Goal: Find specific fact: Find contact information

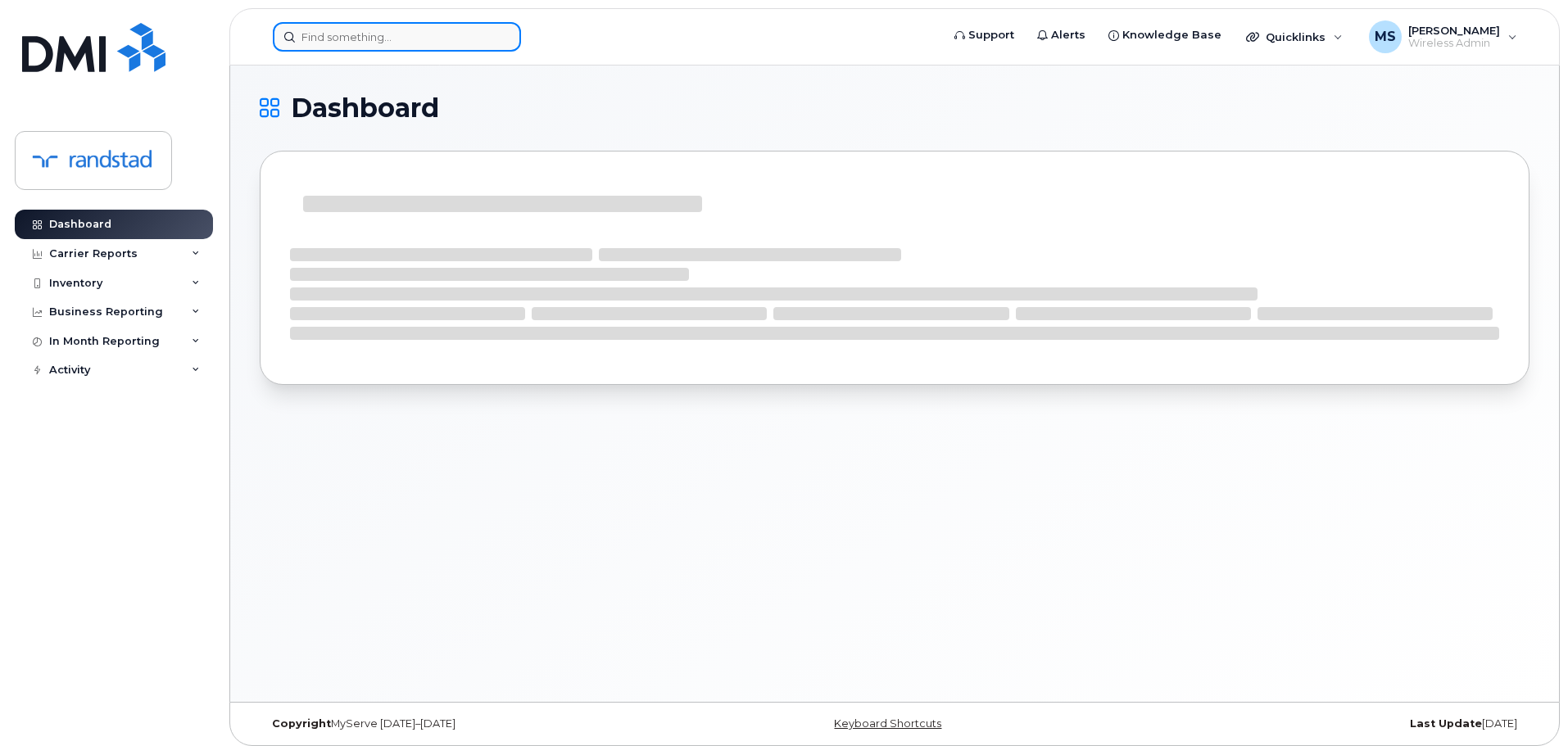
click at [352, 42] on input at bounding box center [396, 36] width 248 height 30
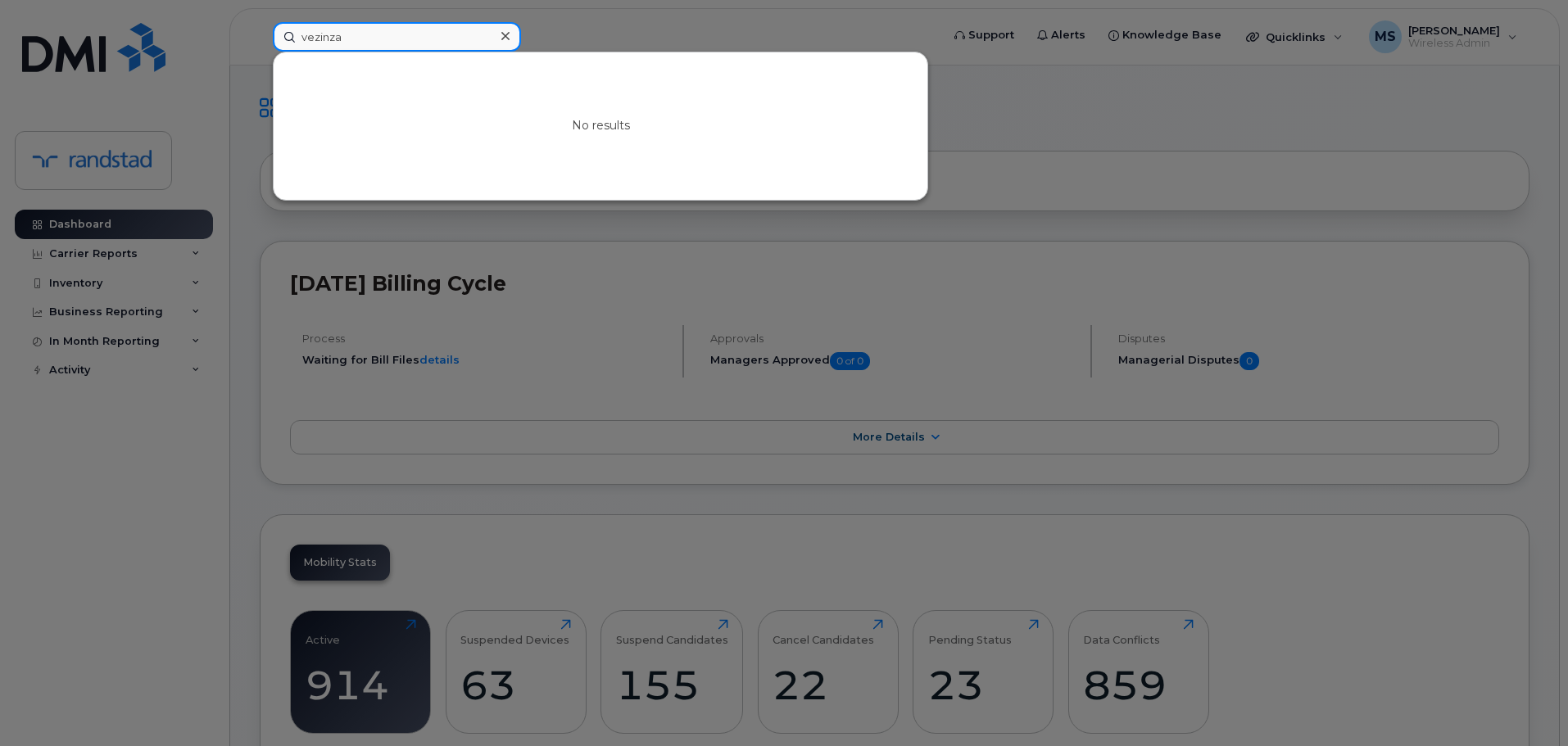
click at [354, 42] on input "vezinza" at bounding box center [396, 36] width 248 height 30
click at [354, 42] on input "cytnhia" at bounding box center [396, 36] width 248 height 30
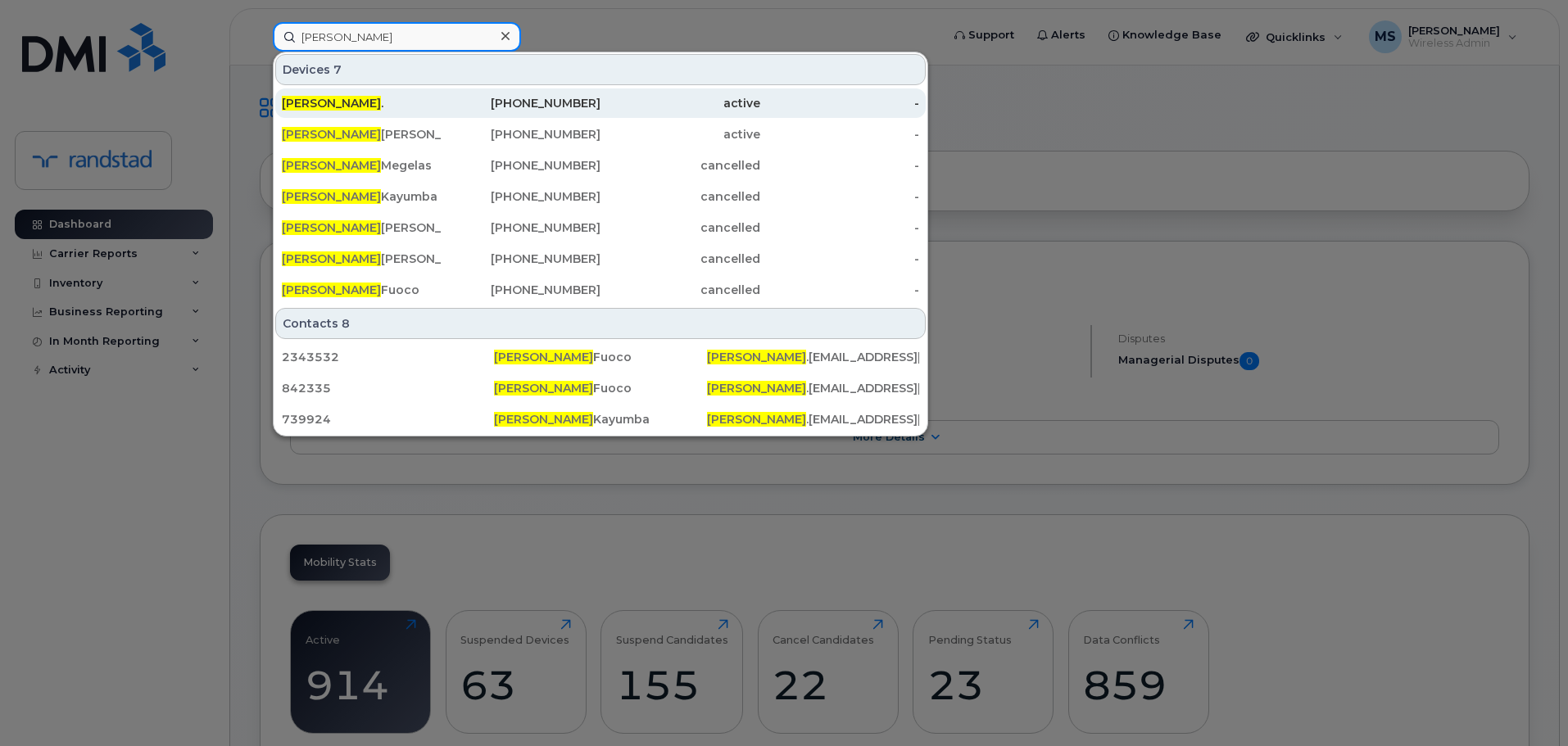
type input "[PERSON_NAME]"
click at [368, 94] on div "[PERSON_NAME] ." at bounding box center [362, 103] width 160 height 30
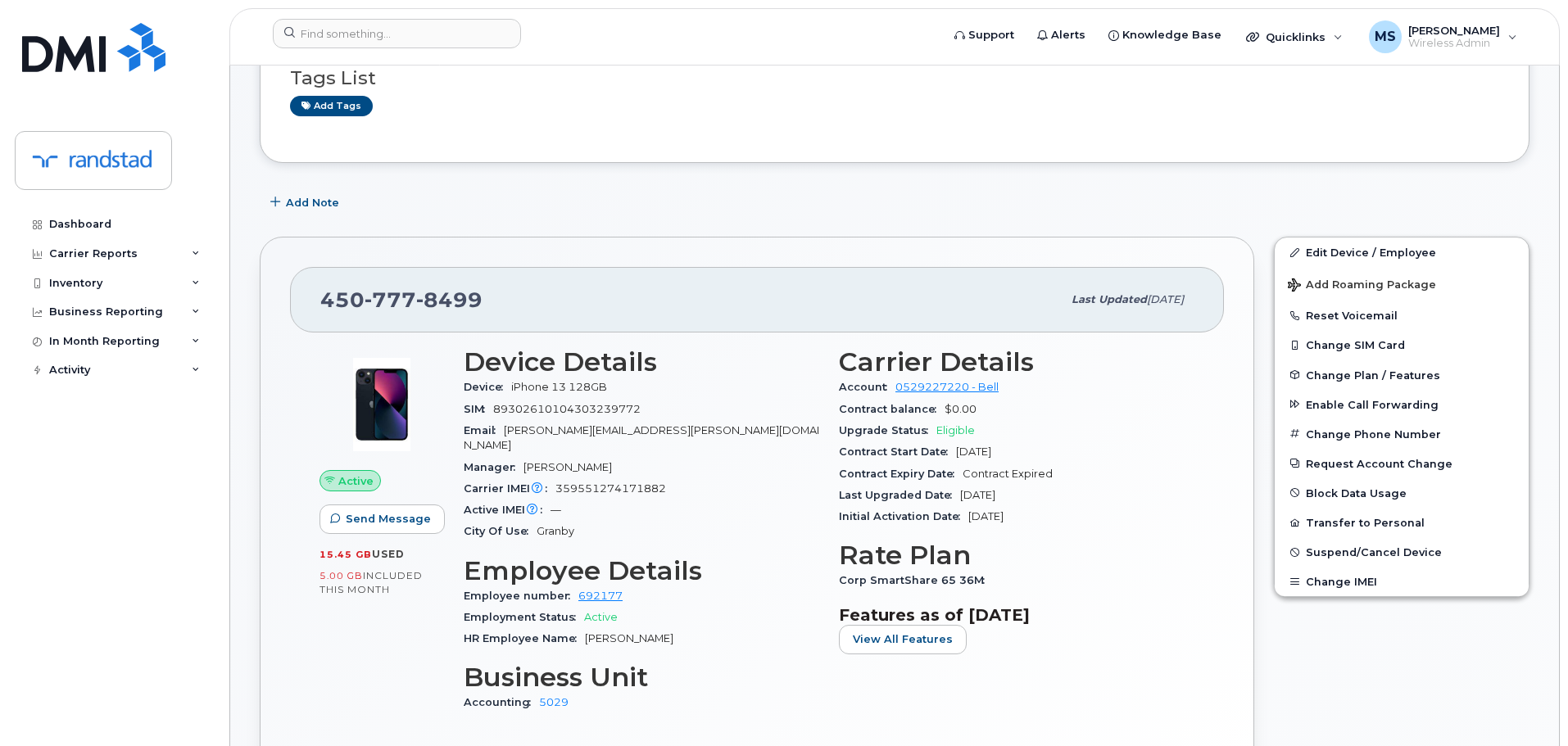
scroll to position [164, 0]
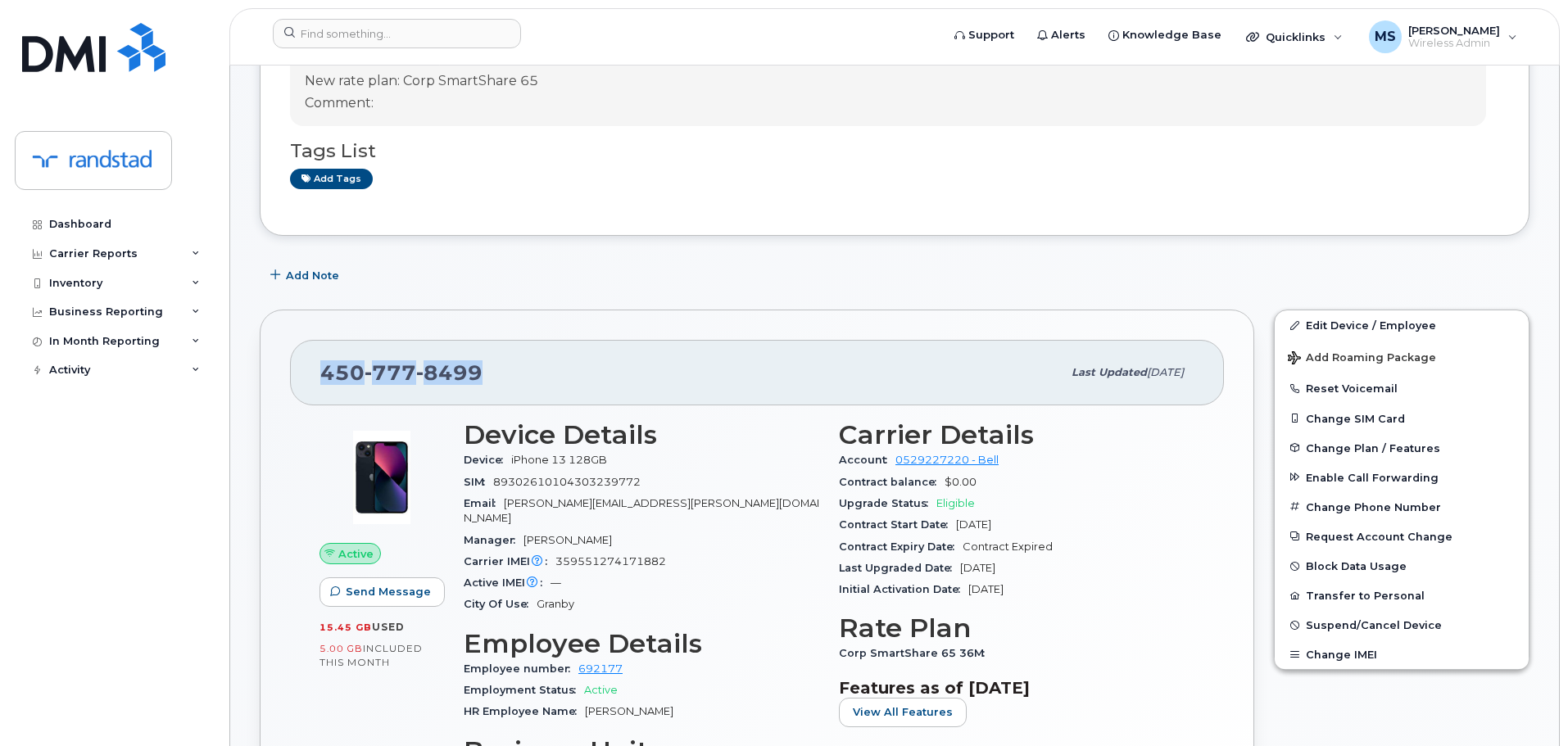
drag, startPoint x: 488, startPoint y: 373, endPoint x: 289, endPoint y: 365, distance: 199.2
click at [289, 365] on div "[PHONE_NUMBER] Last updated [DATE] Active Send Message 15.45 GB  used 5.00 GB  …" at bounding box center [757, 607] width 995 height 595
copy span "[PHONE_NUMBER]"
